Goal: Information Seeking & Learning: Compare options

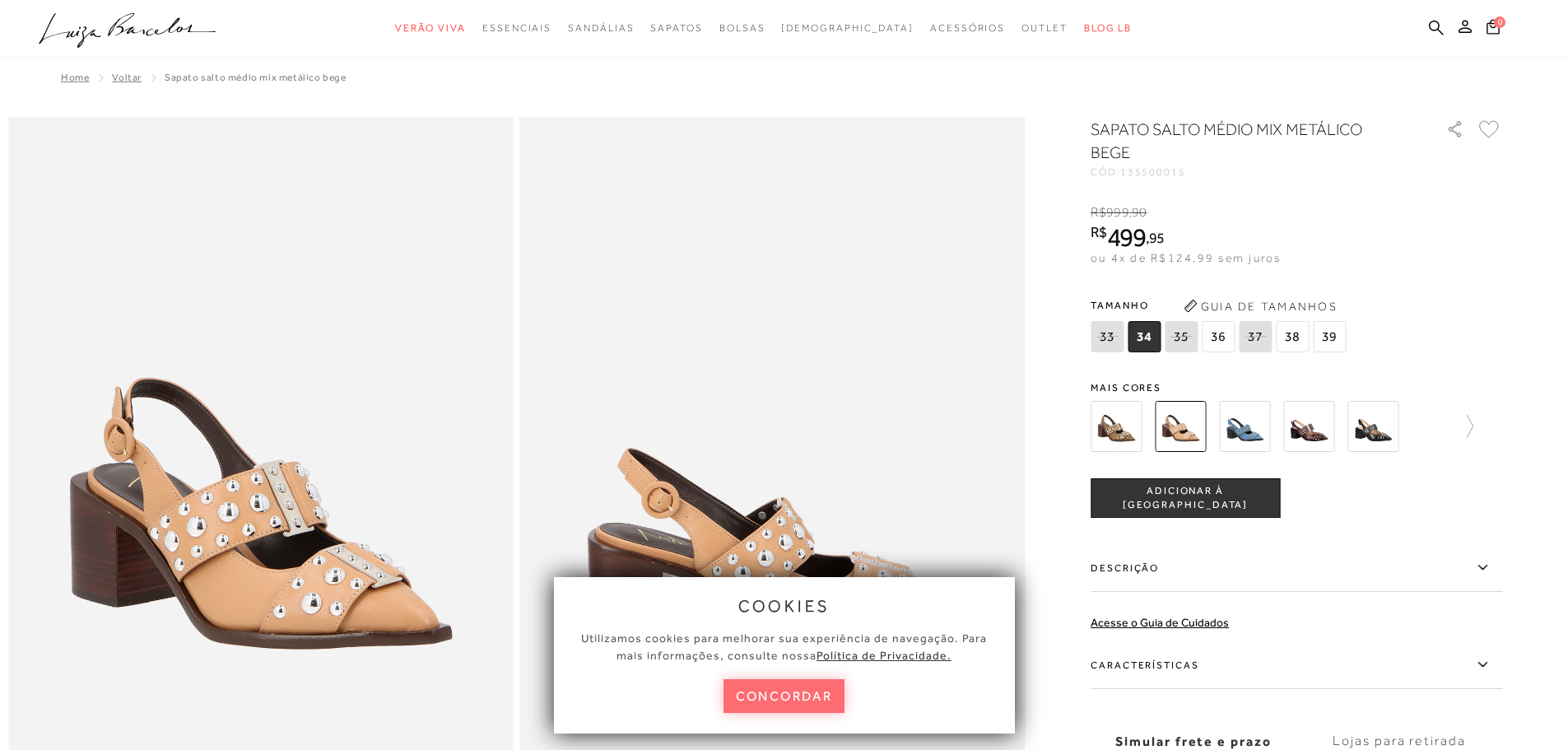
click at [810, 710] on button "concordar" at bounding box center [785, 696] width 122 height 33
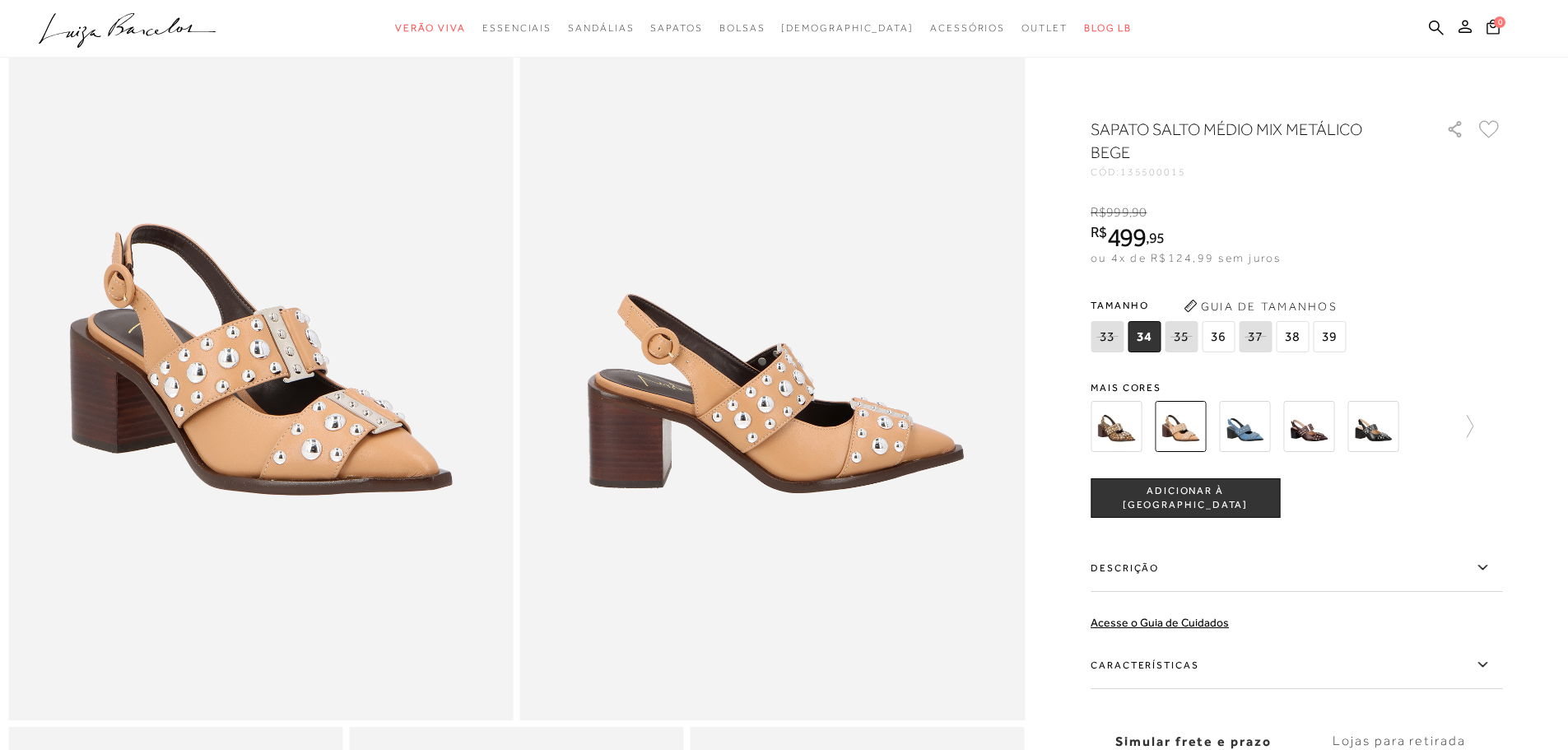
scroll to position [165, 0]
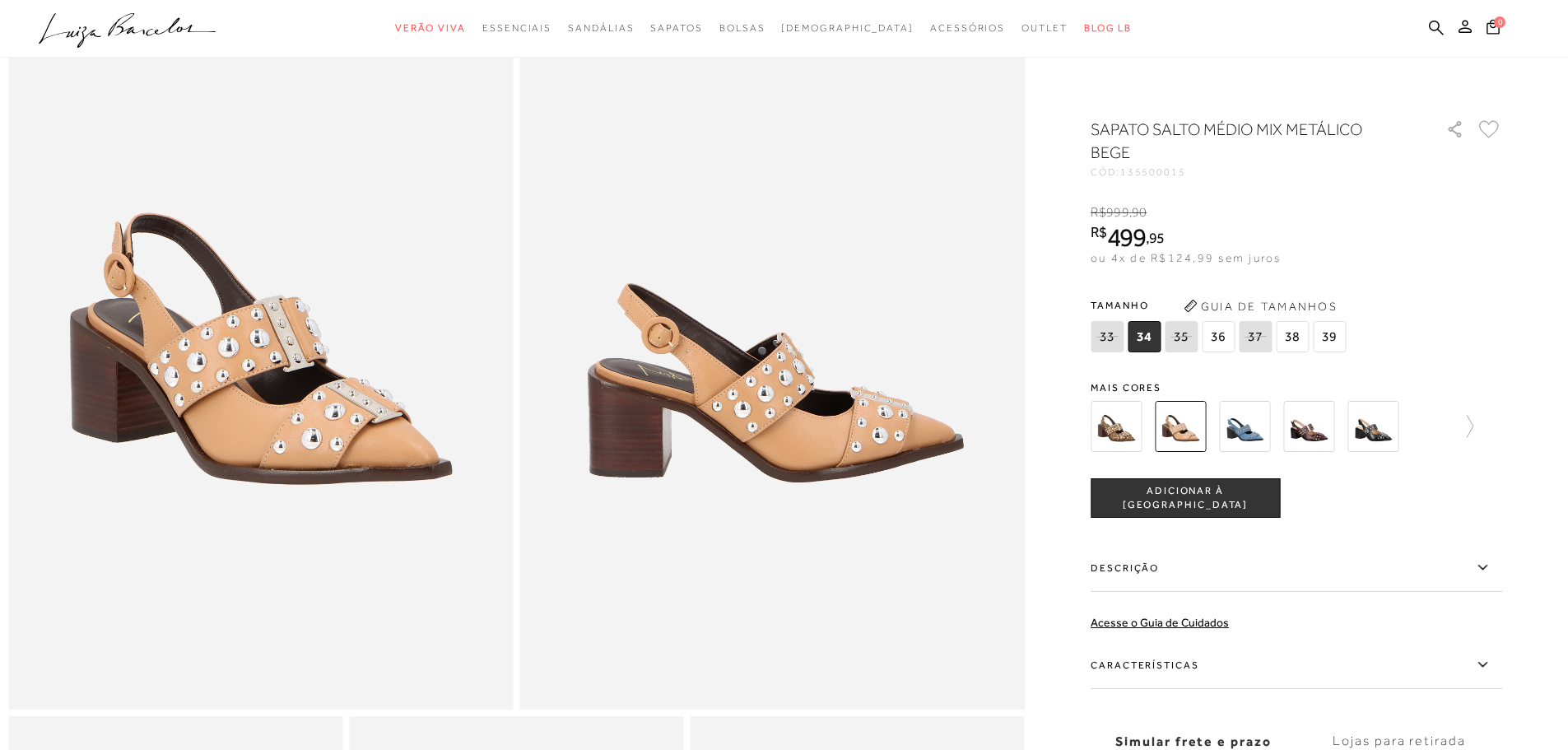
click at [1130, 428] on img at bounding box center [1116, 426] width 51 height 51
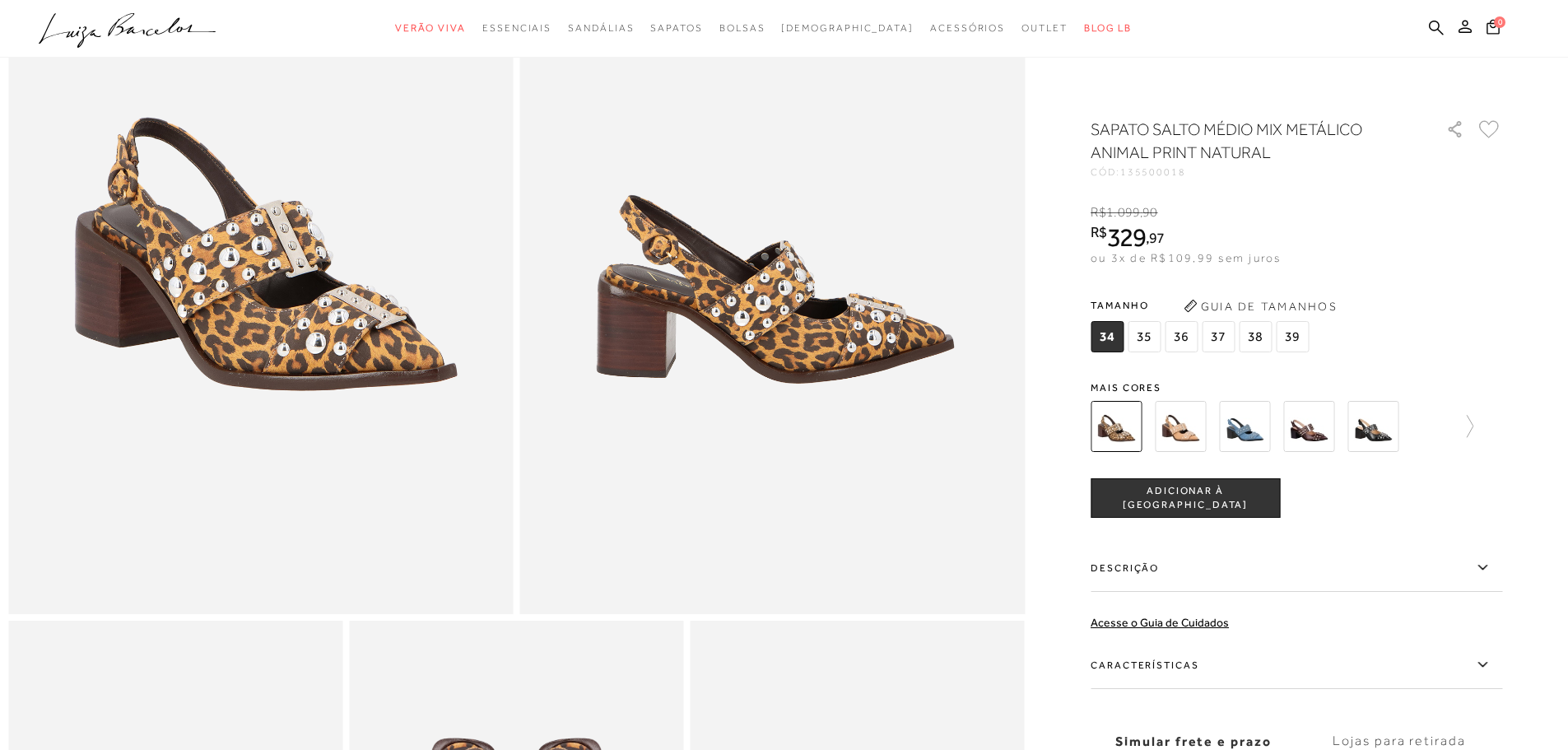
scroll to position [247, 0]
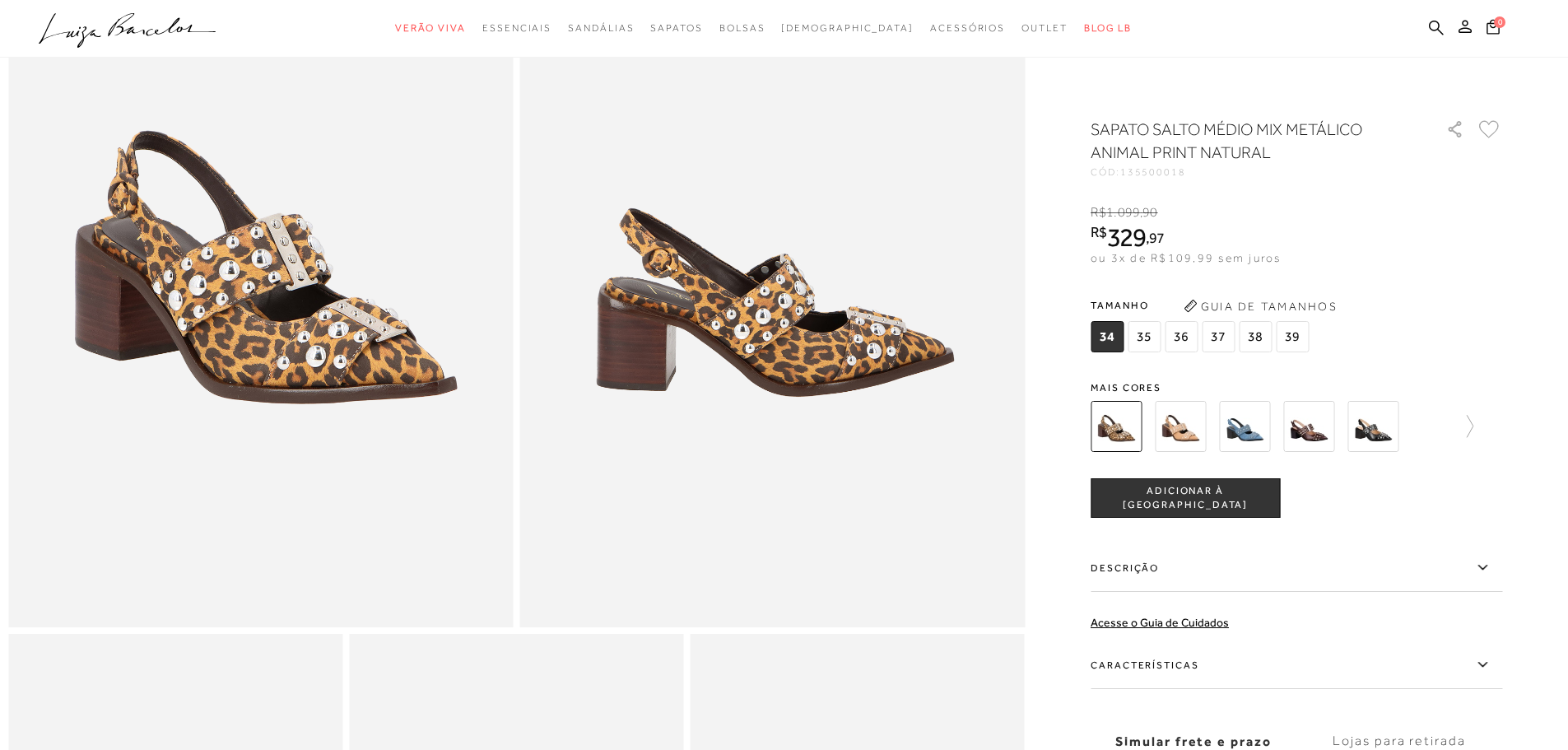
click at [1255, 426] on img at bounding box center [1244, 426] width 51 height 51
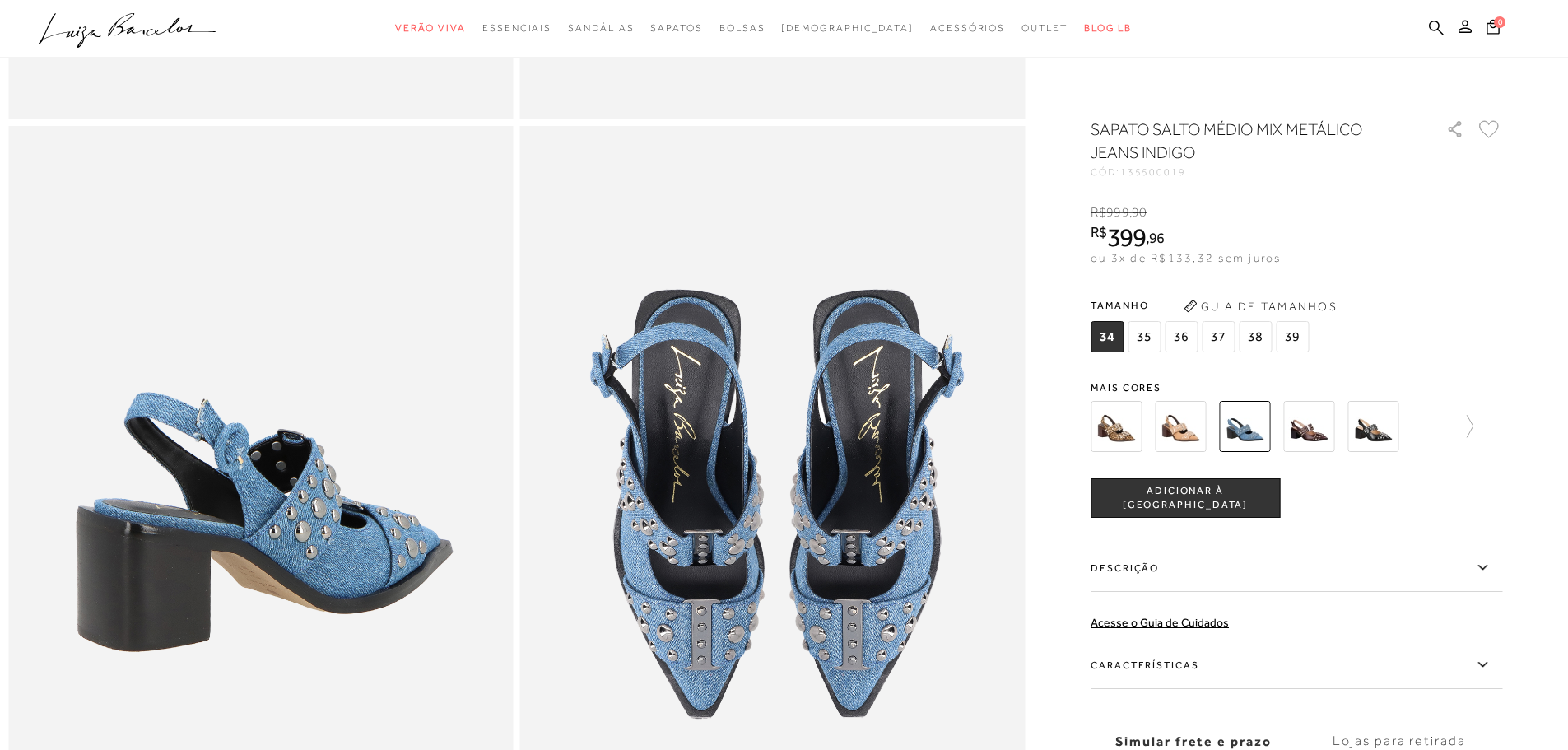
scroll to position [741, 0]
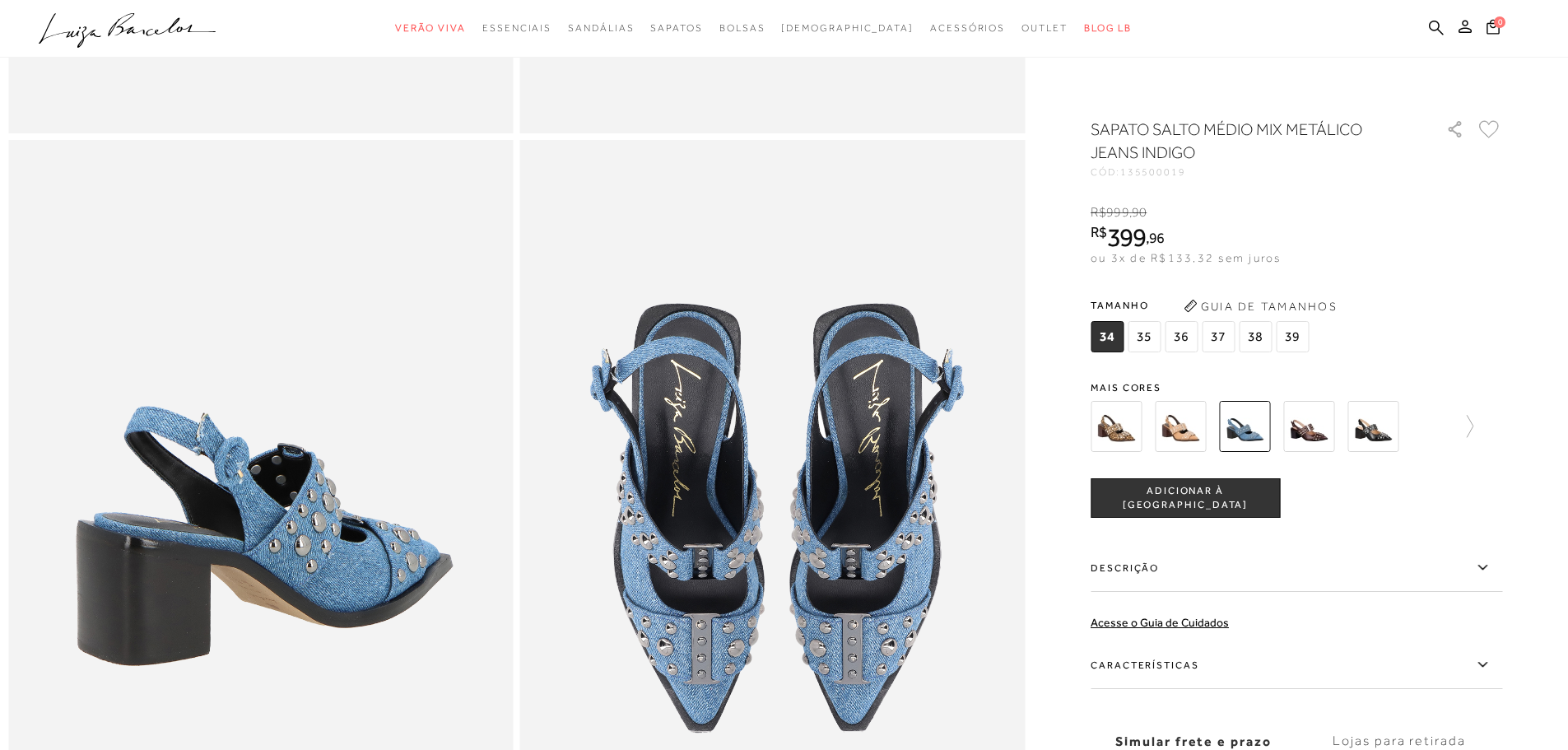
click at [1300, 414] on img at bounding box center [1308, 426] width 51 height 51
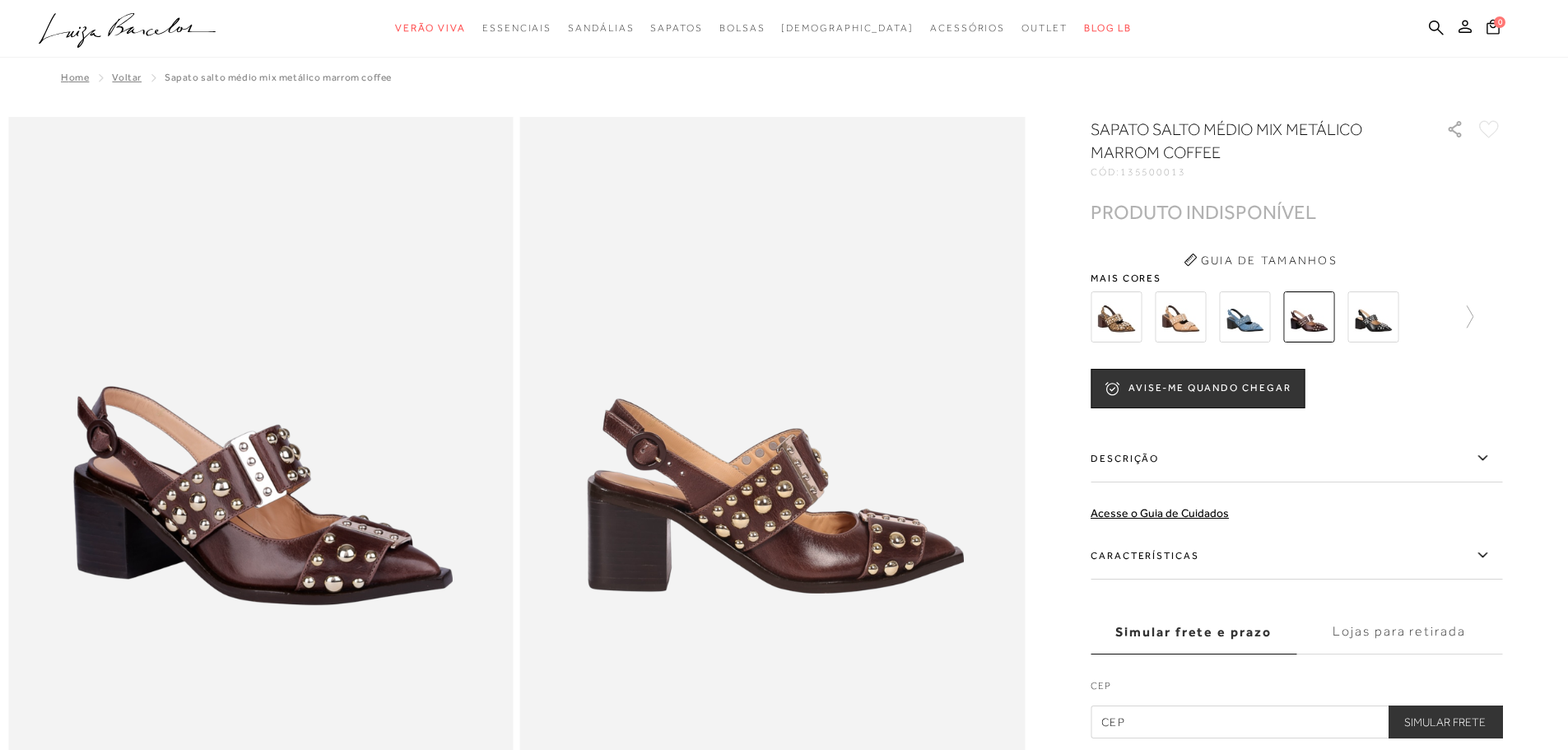
click at [1387, 314] on img at bounding box center [1372, 317] width 51 height 51
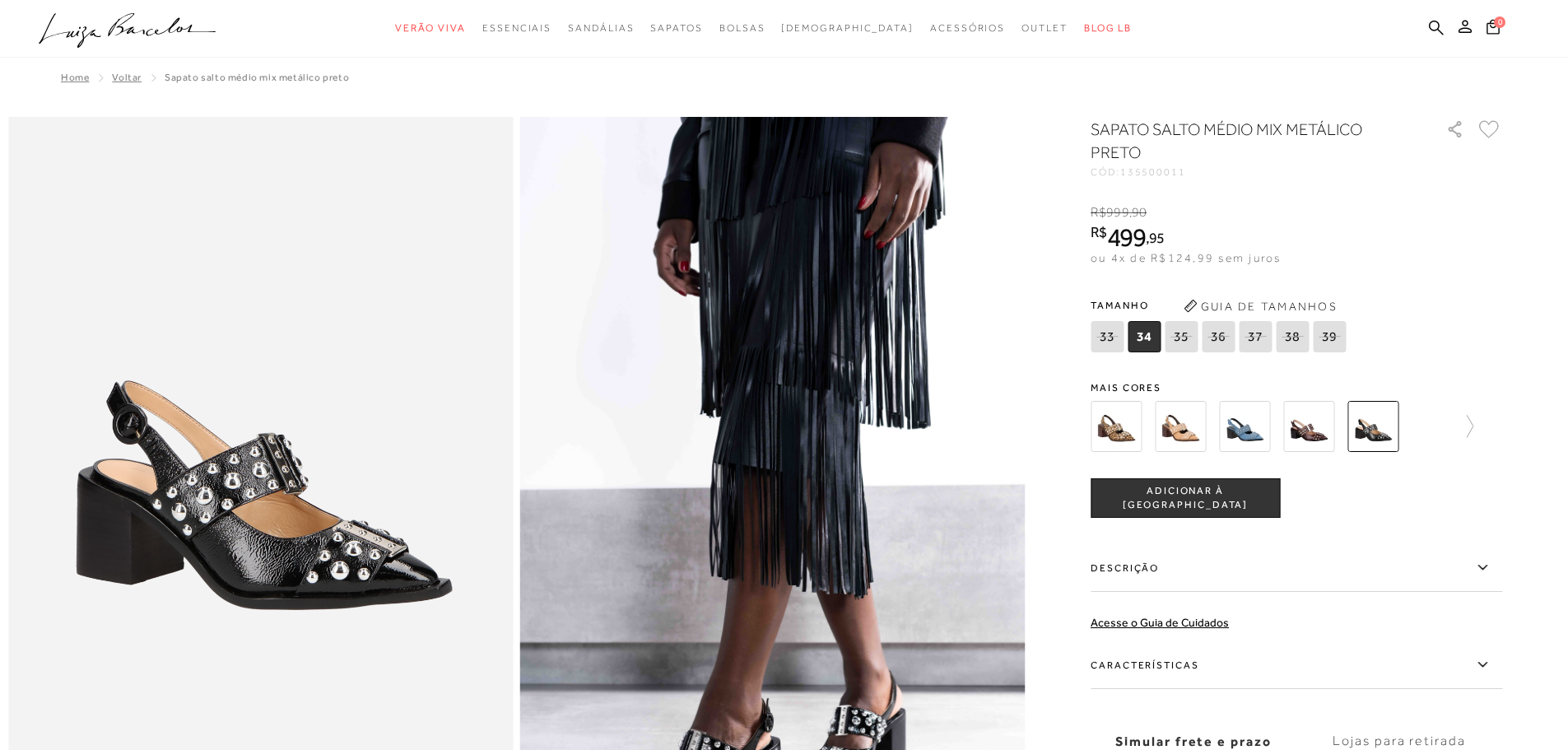
click at [1191, 433] on img at bounding box center [1180, 426] width 51 height 51
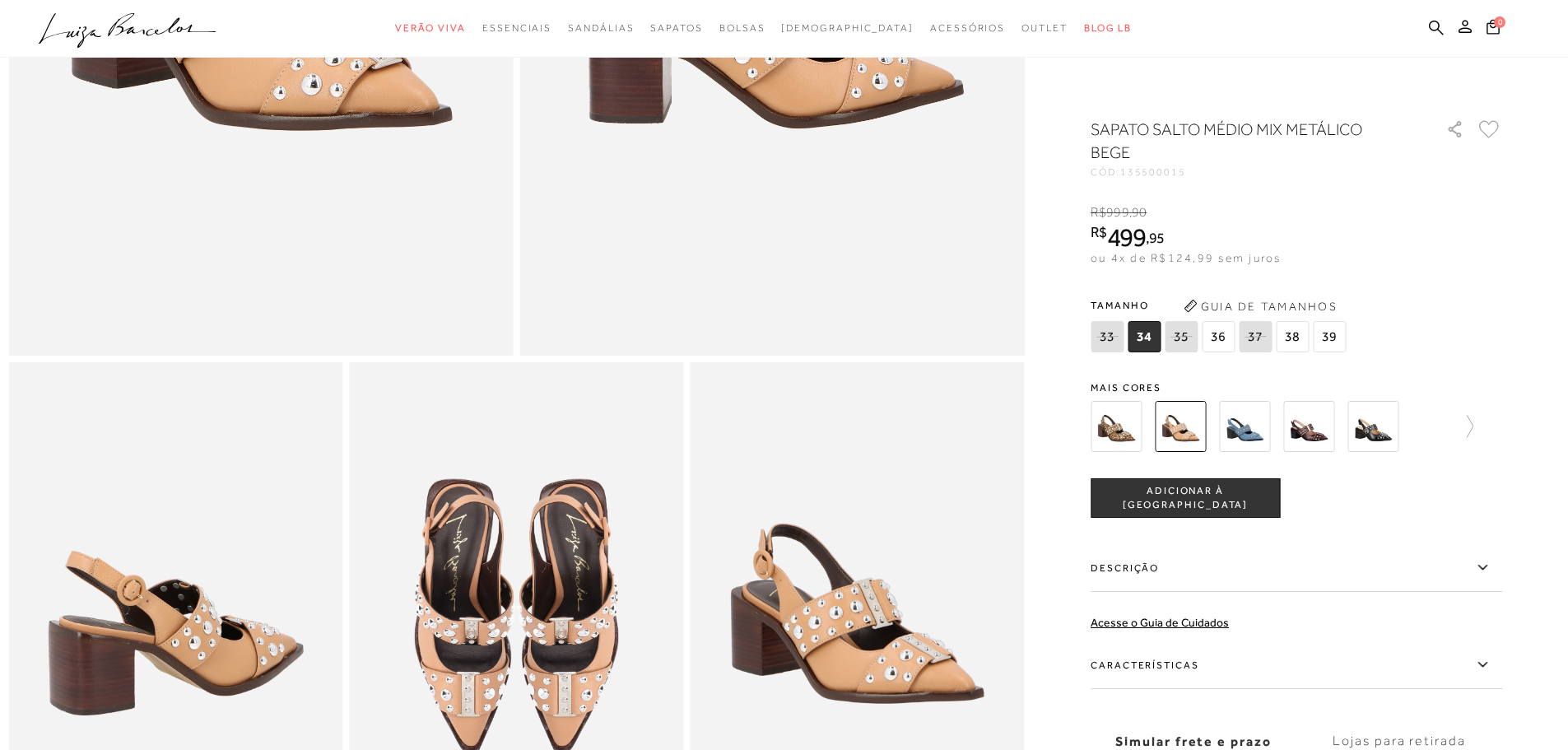
scroll to position [741, 0]
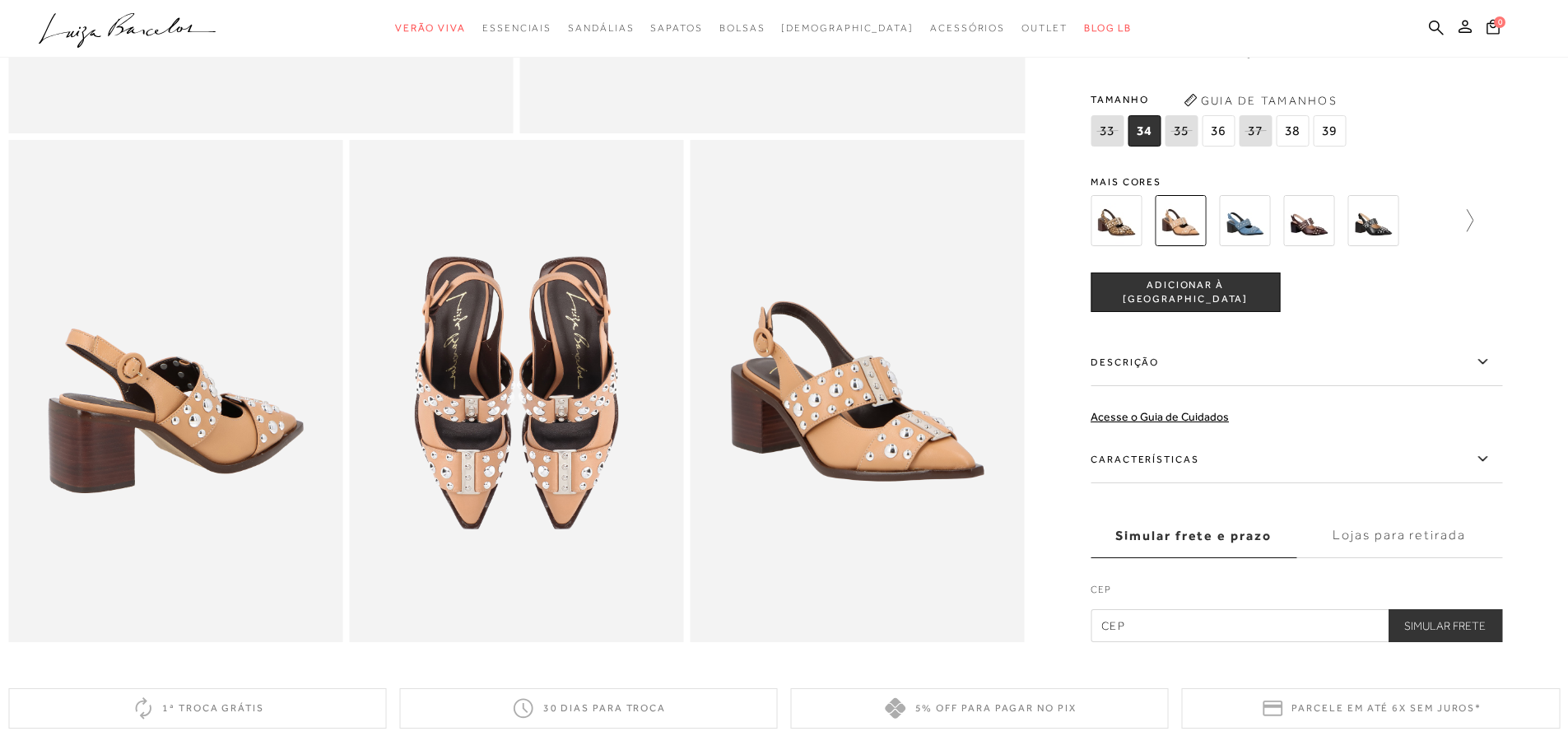
click at [1473, 232] on icon at bounding box center [1462, 221] width 23 height 23
click at [1149, 238] on img at bounding box center [1144, 220] width 51 height 51
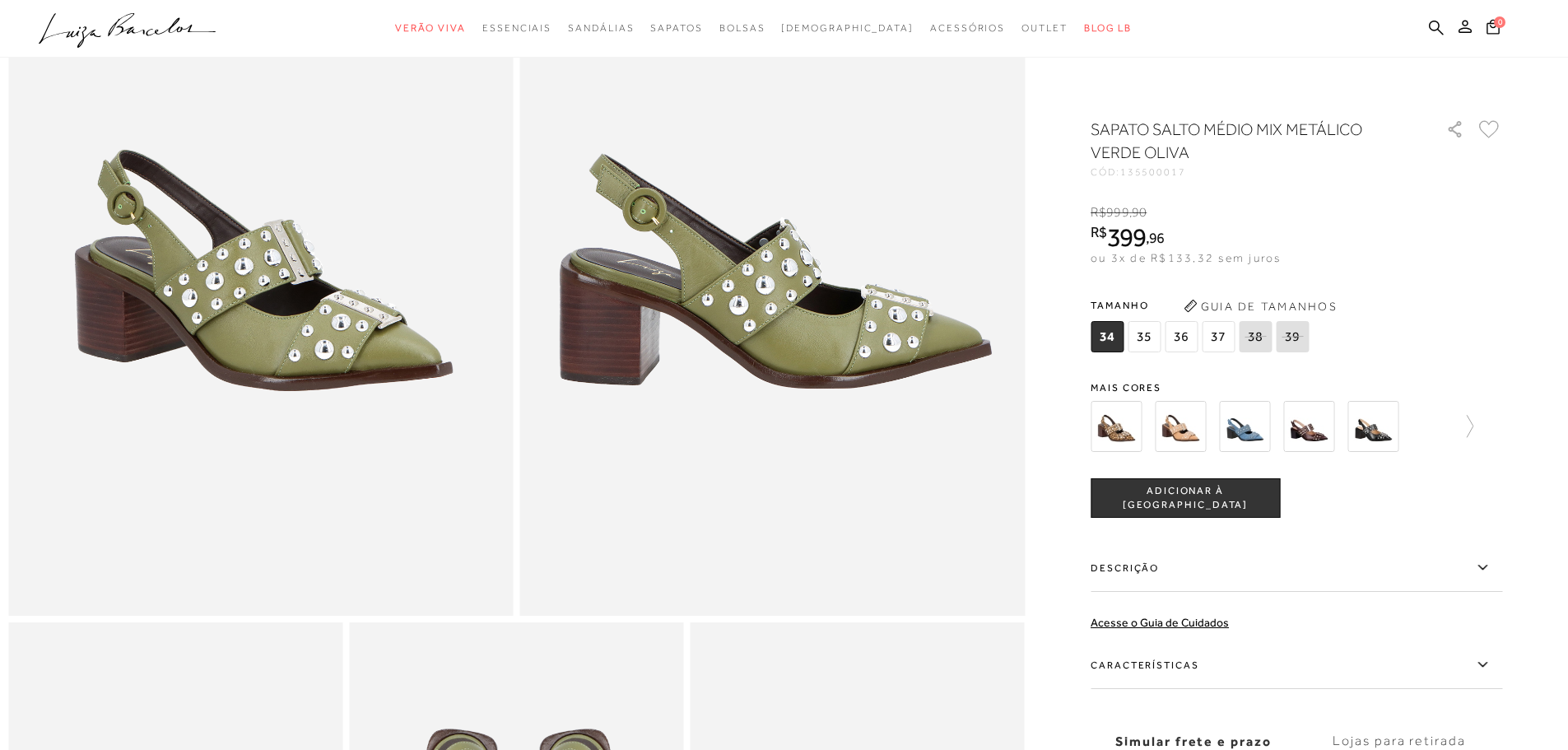
scroll to position [247, 0]
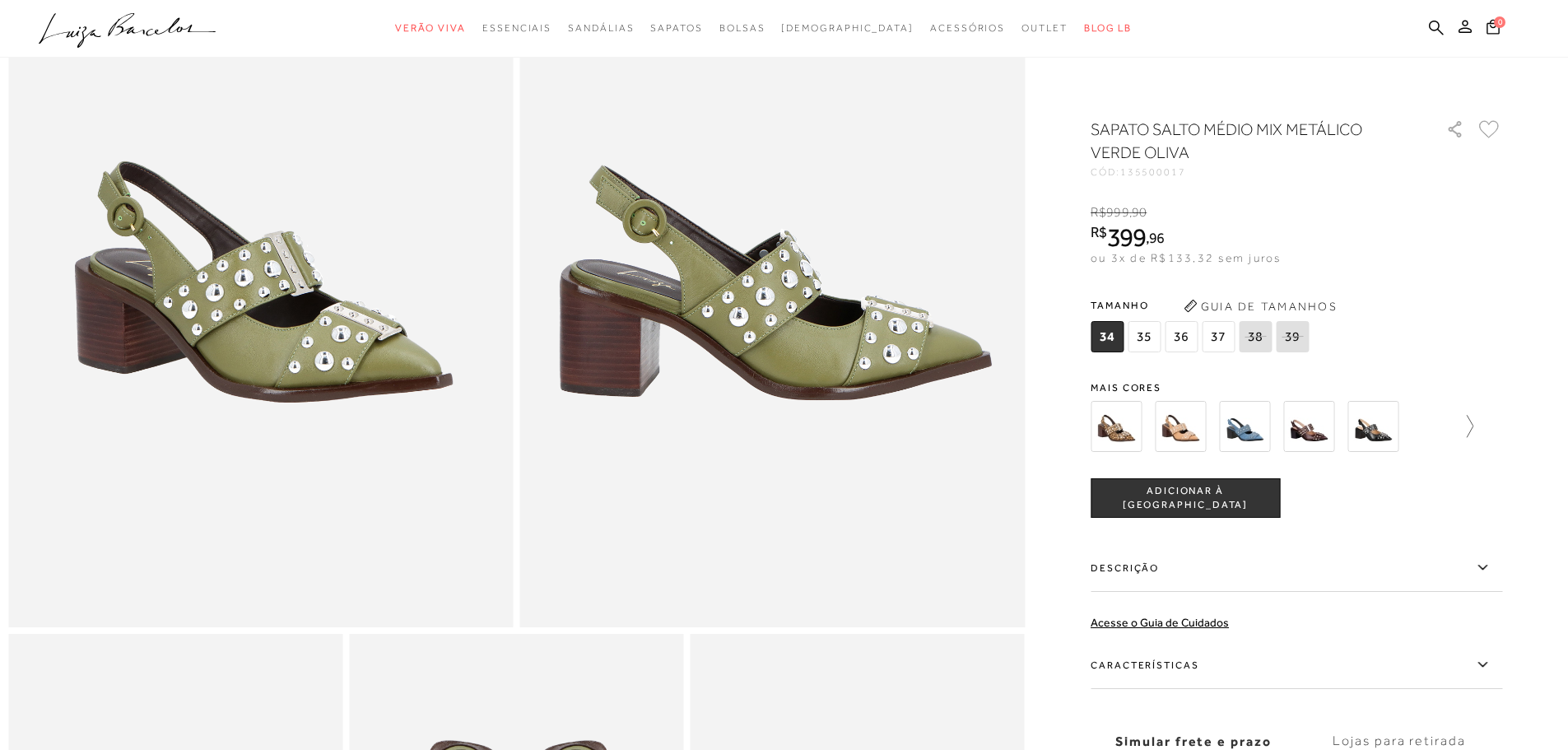
click at [1474, 426] on icon at bounding box center [1462, 426] width 23 height 23
click at [1220, 431] on img at bounding box center [1209, 426] width 51 height 51
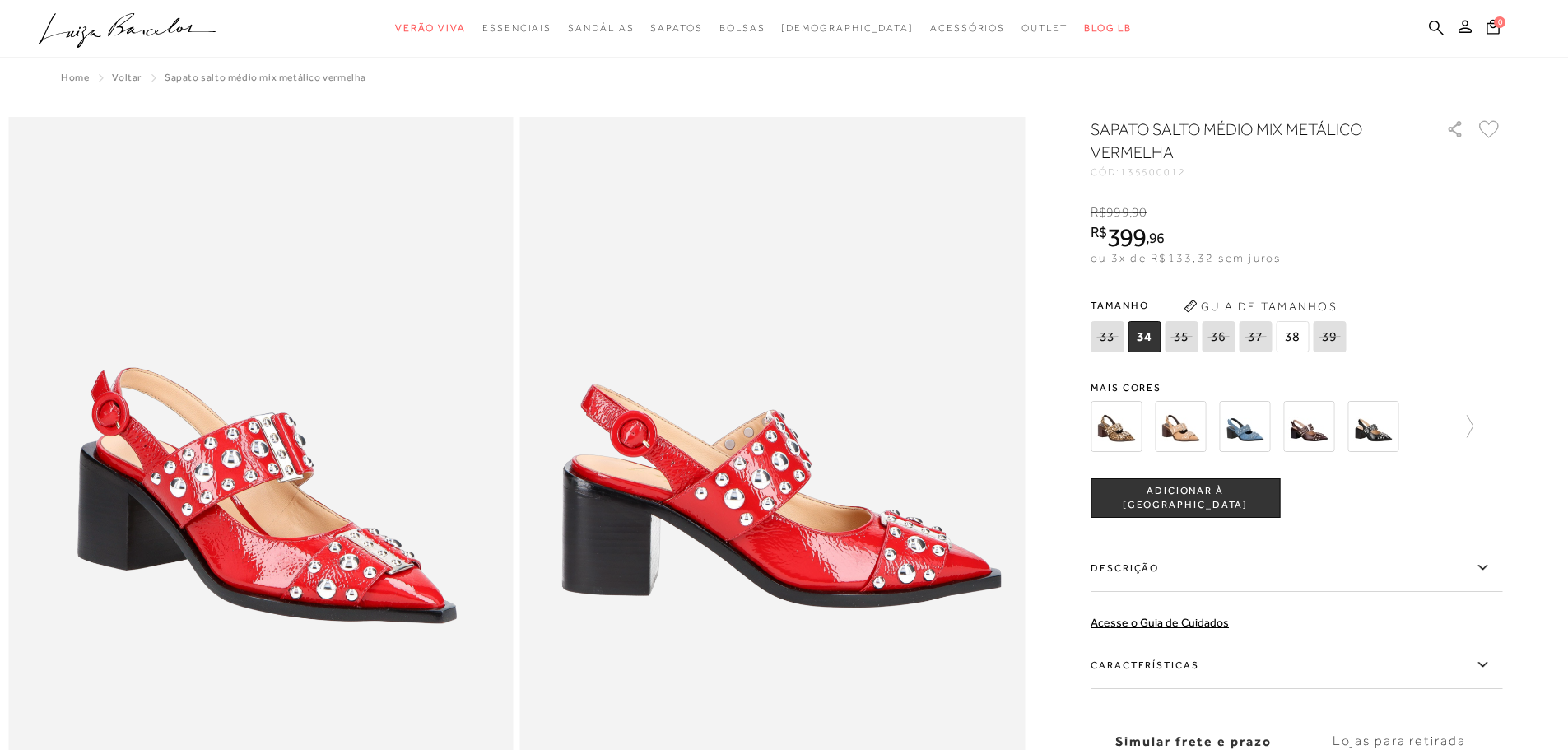
click at [1189, 421] on img at bounding box center [1180, 426] width 51 height 51
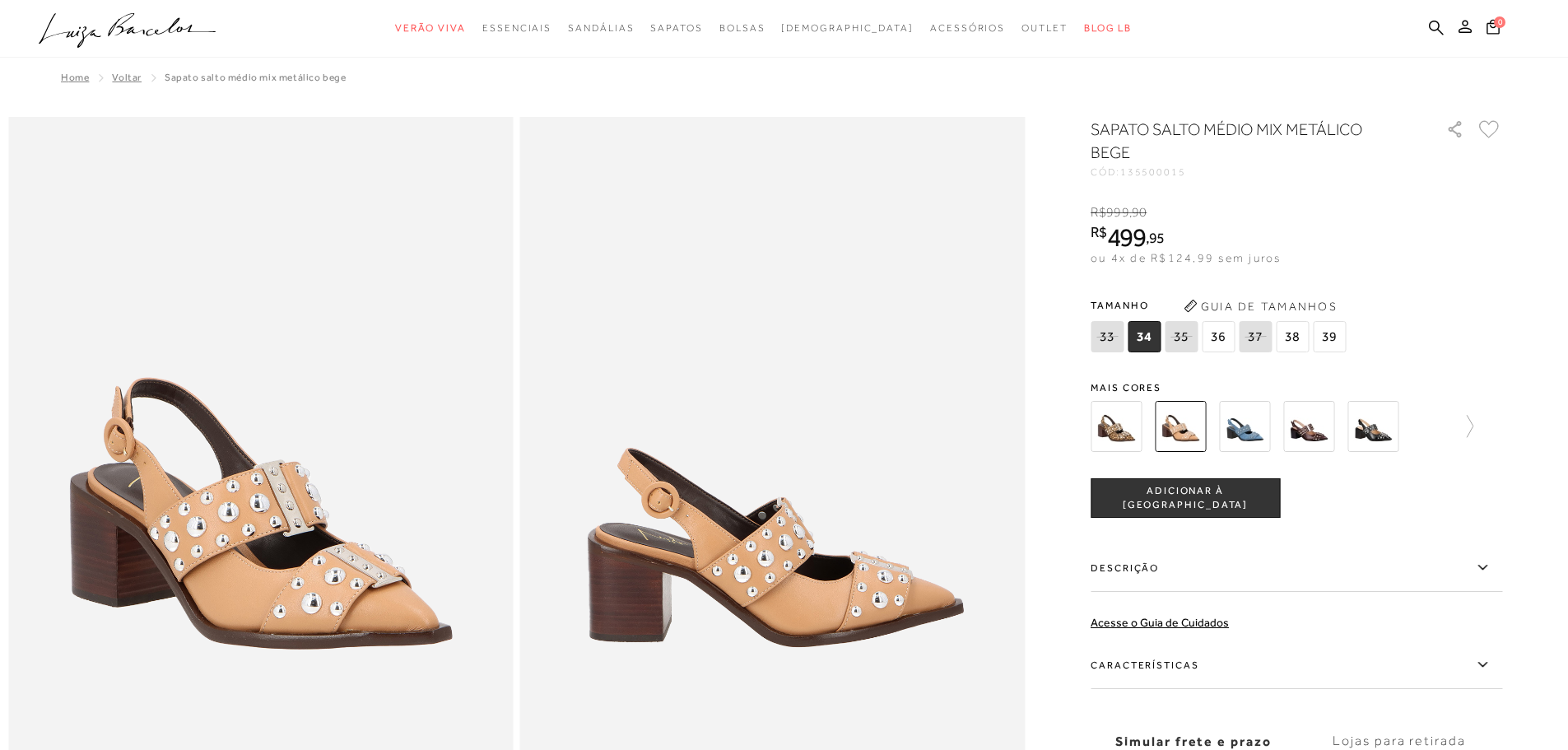
click at [1302, 339] on span "38" at bounding box center [1291, 336] width 33 height 31
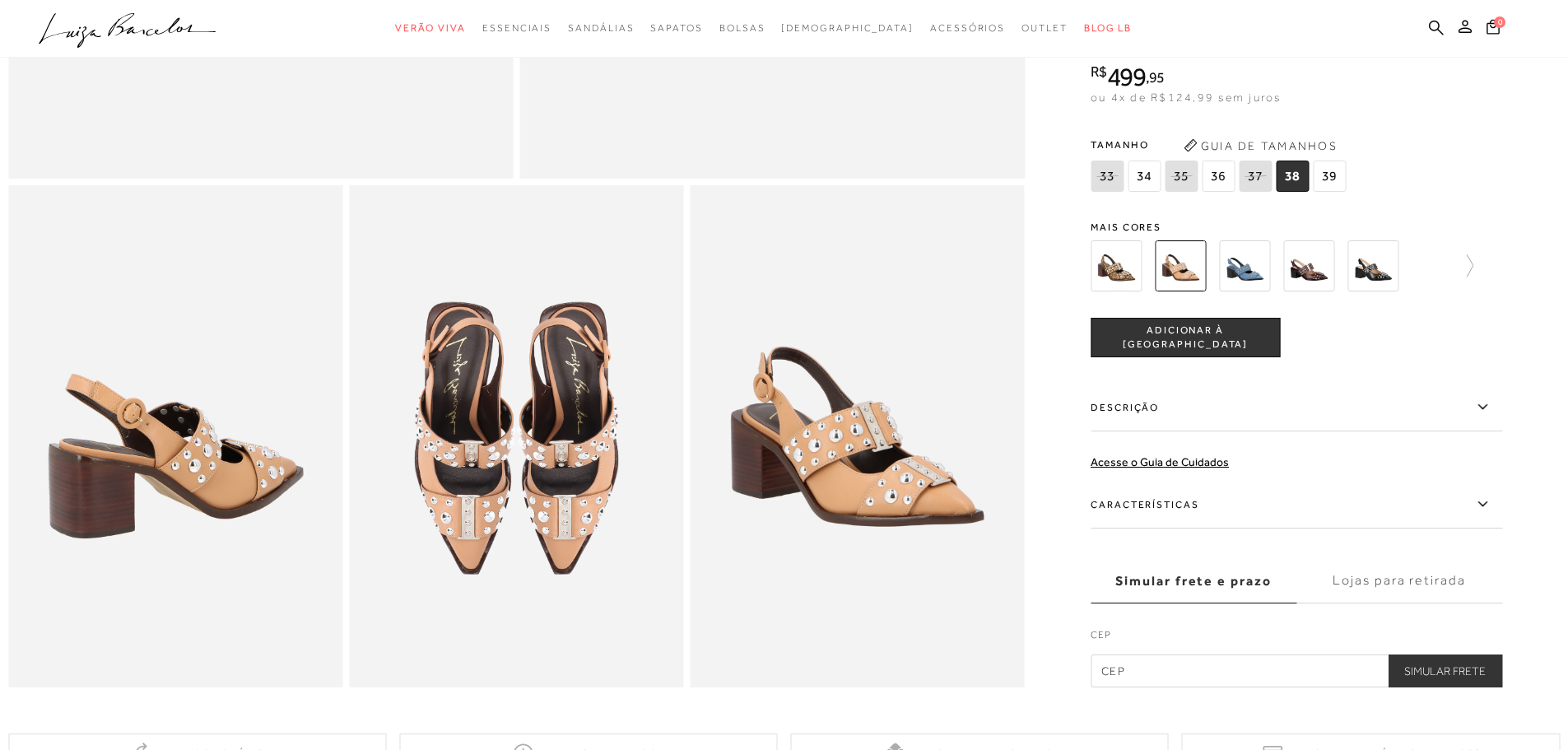
scroll to position [906, 0]
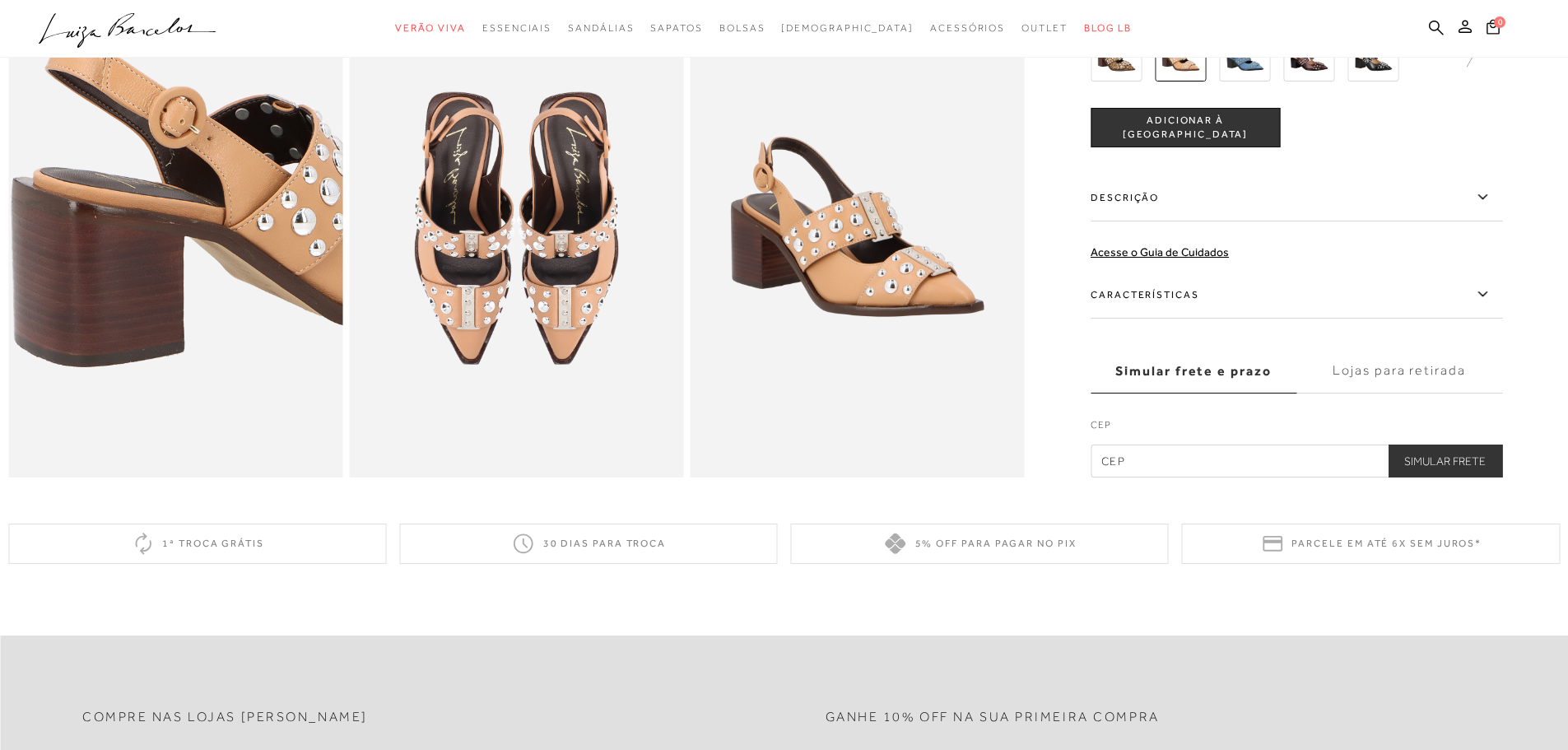
click at [80, 302] on img at bounding box center [266, 163] width 669 height 1003
